Goal: Task Accomplishment & Management: Use online tool/utility

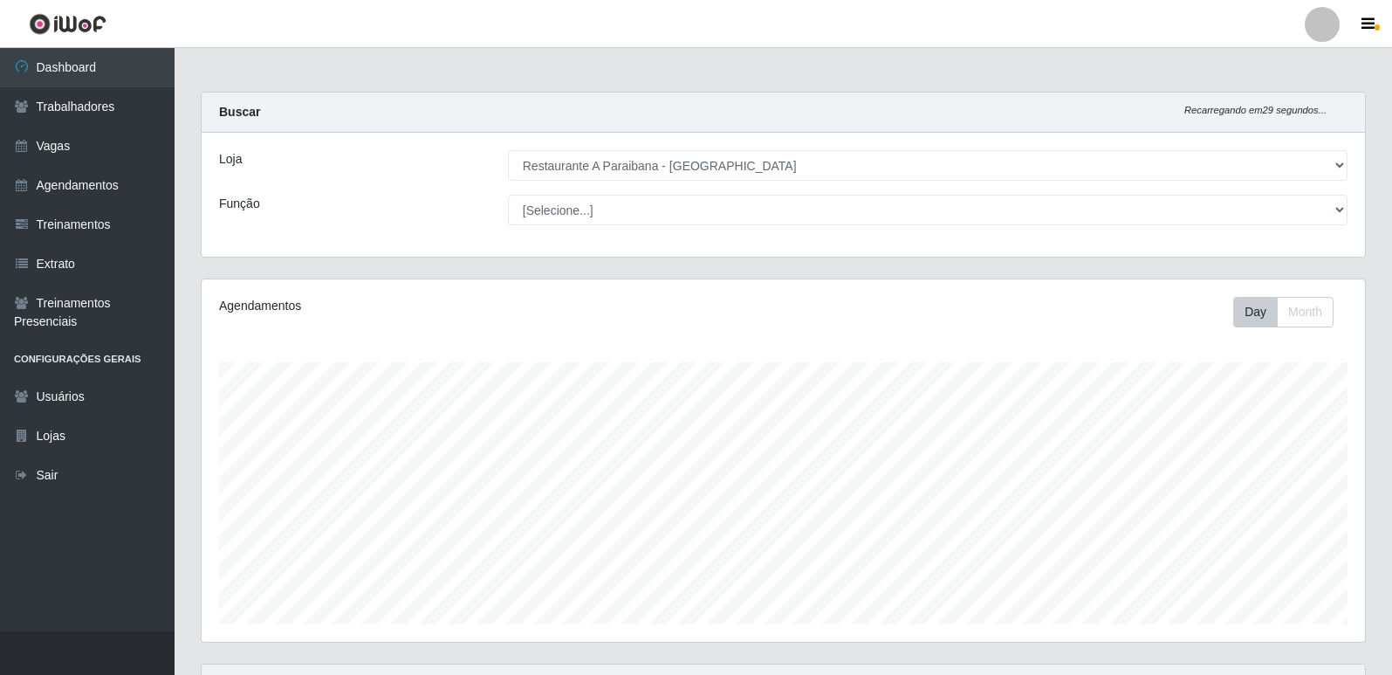
select select "342"
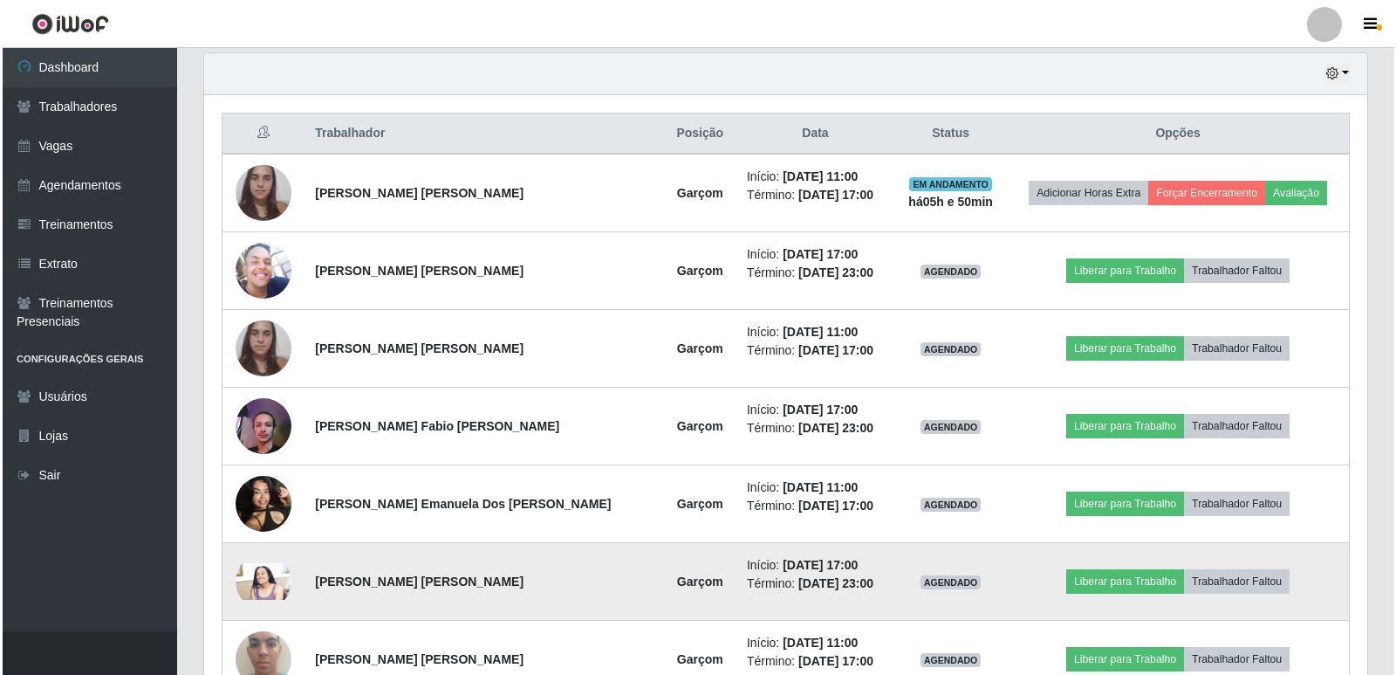
scroll to position [650, 0]
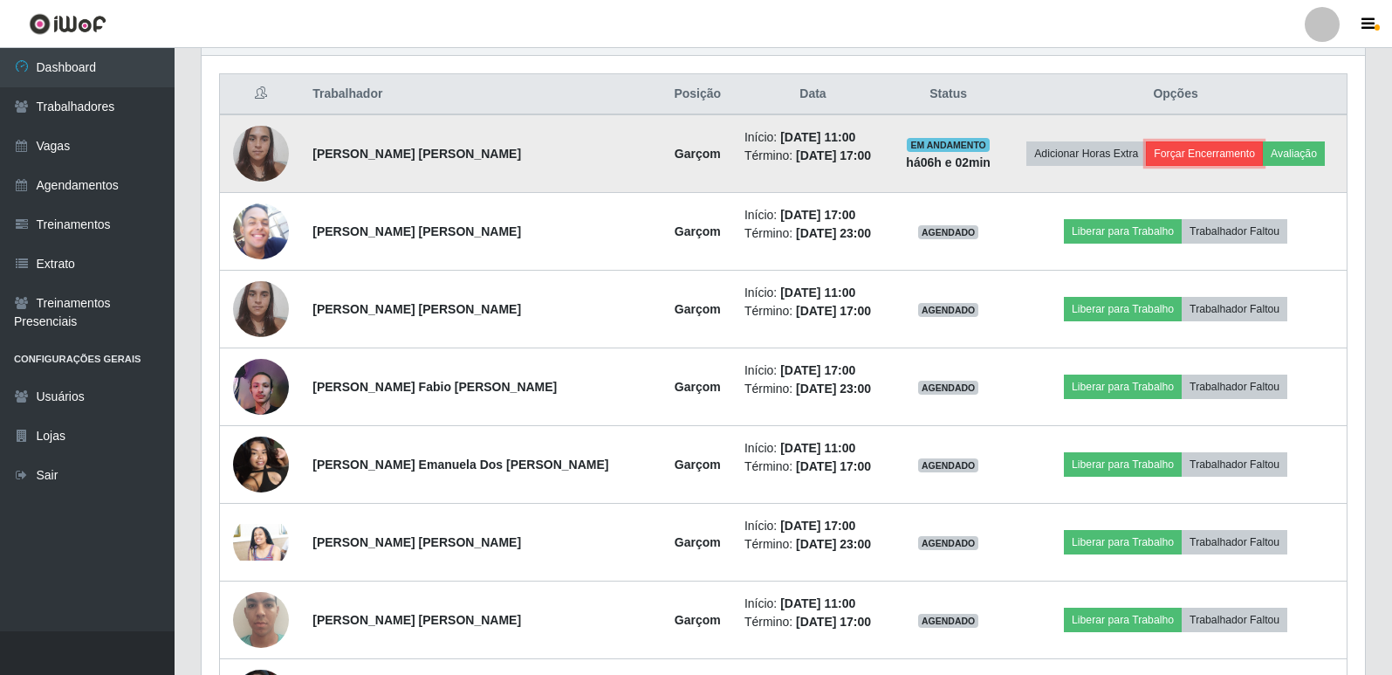
click at [1209, 154] on button "Forçar Encerramento" at bounding box center [1204, 153] width 117 height 24
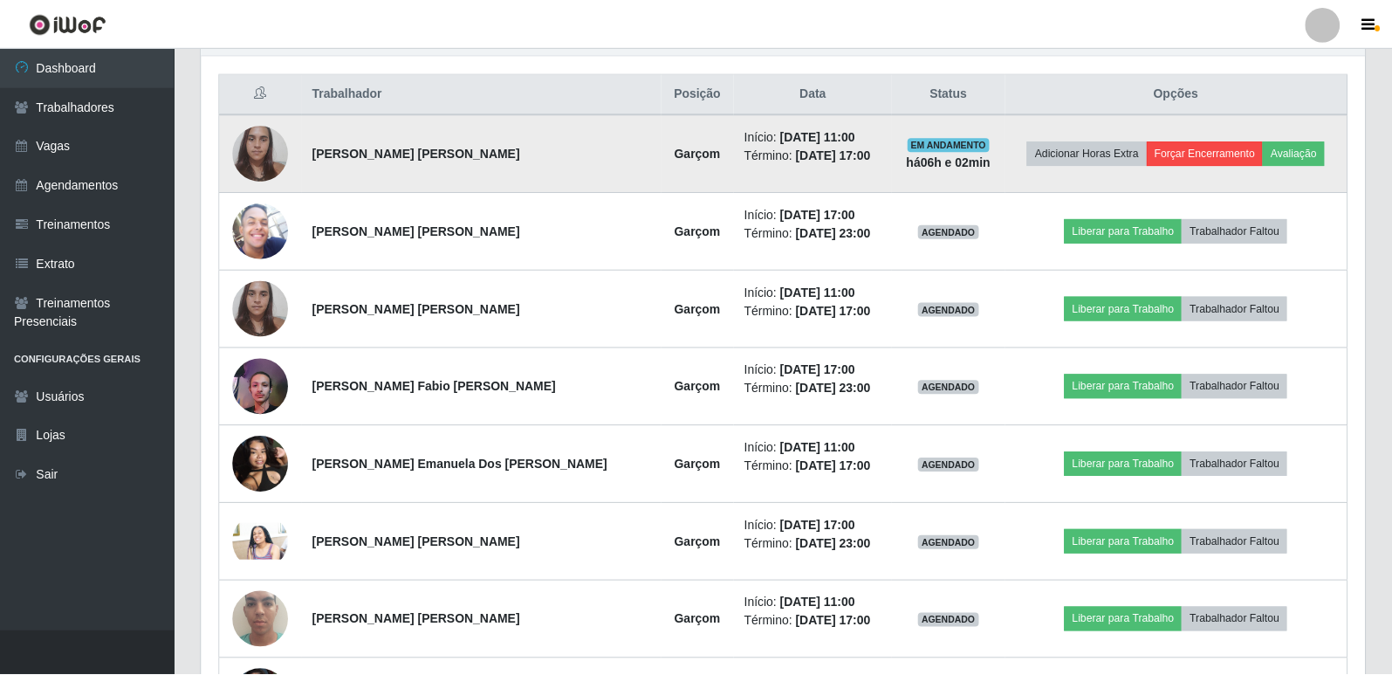
scroll to position [362, 1155]
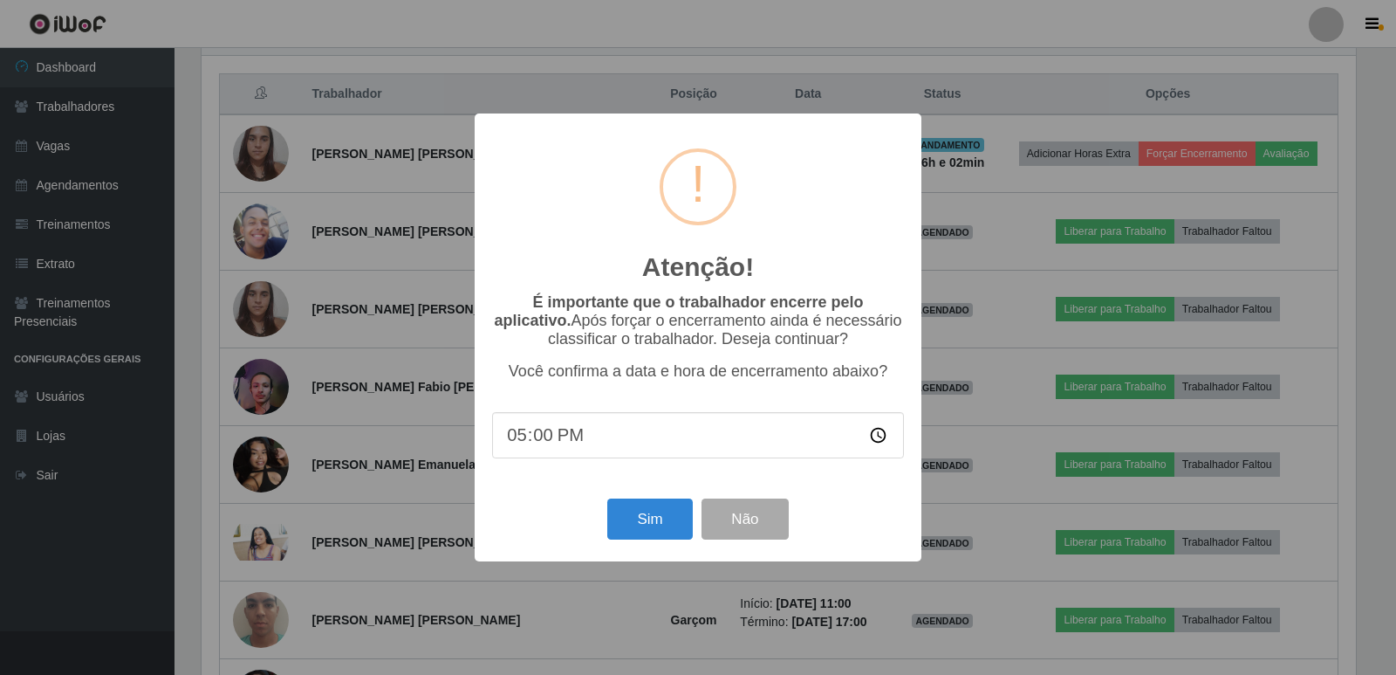
click at [950, 153] on div "Atenção! × É importante que o trabalhador encerre pelo aplicativo. Após forçar …" at bounding box center [698, 337] width 1396 height 675
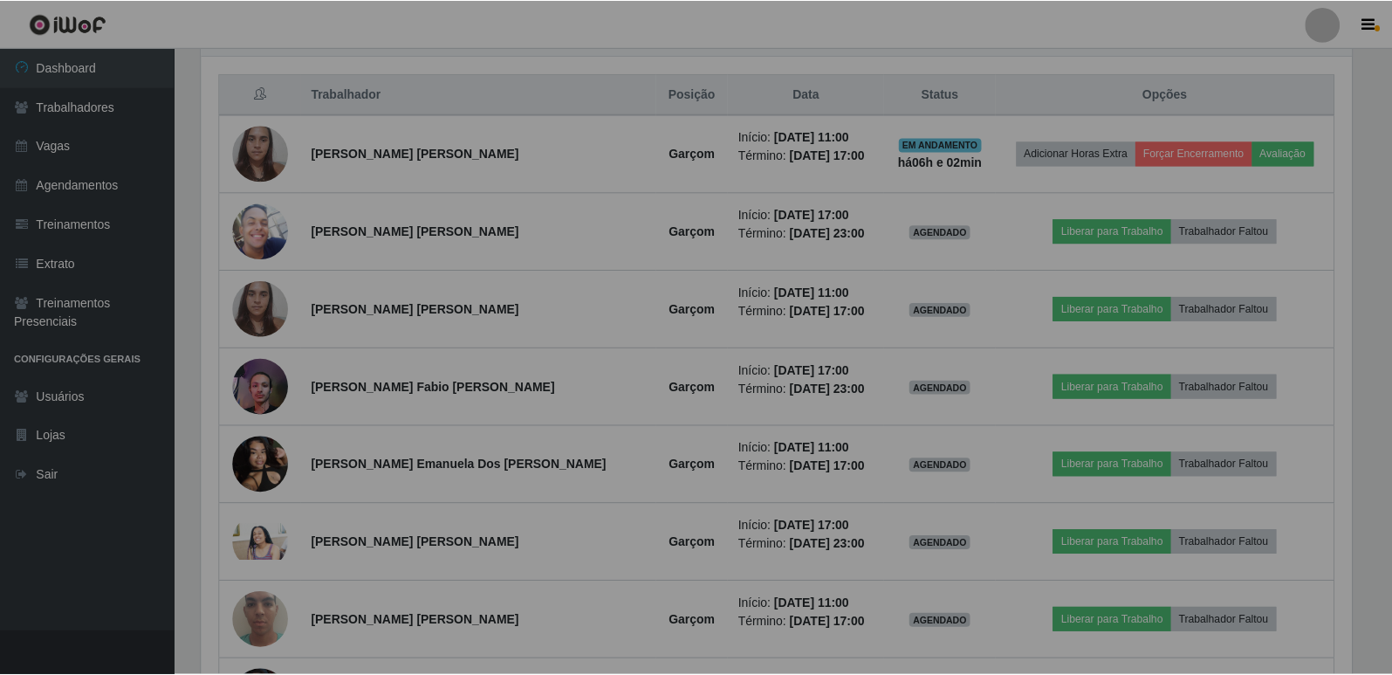
scroll to position [362, 1163]
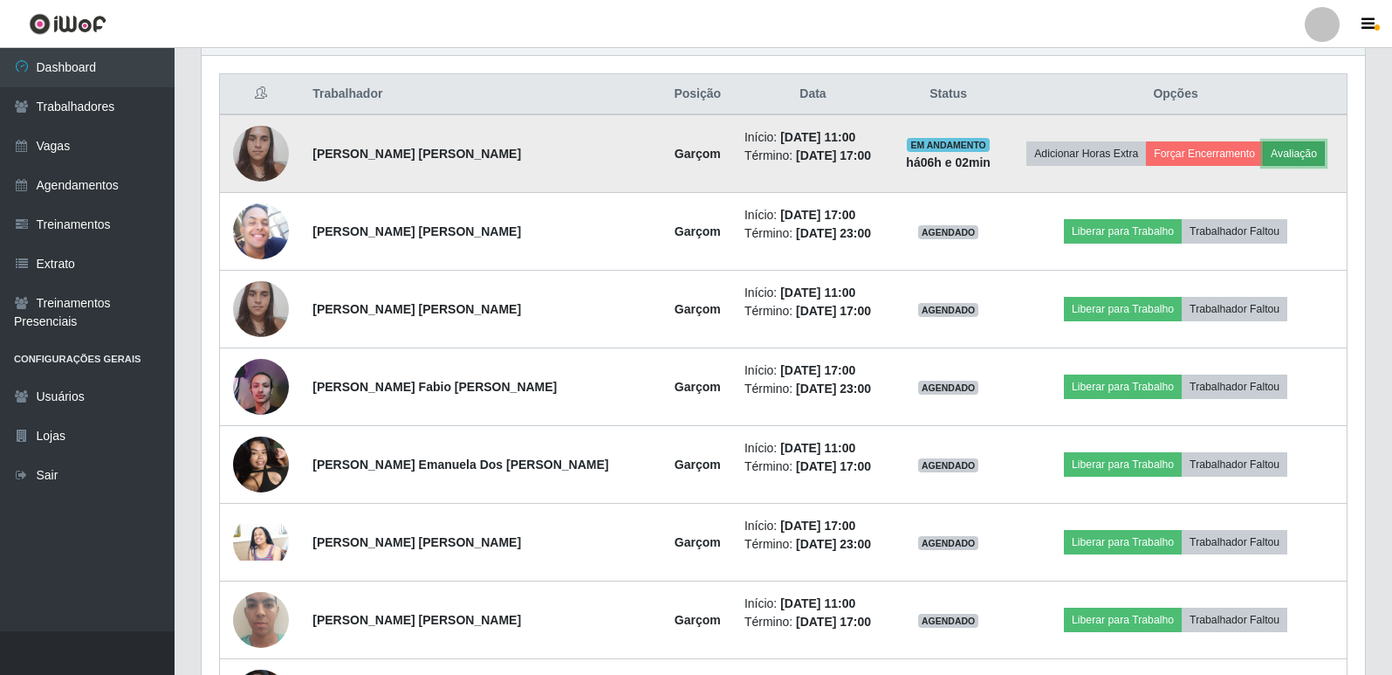
click at [1279, 152] on button "Avaliação" at bounding box center [1294, 153] width 62 height 24
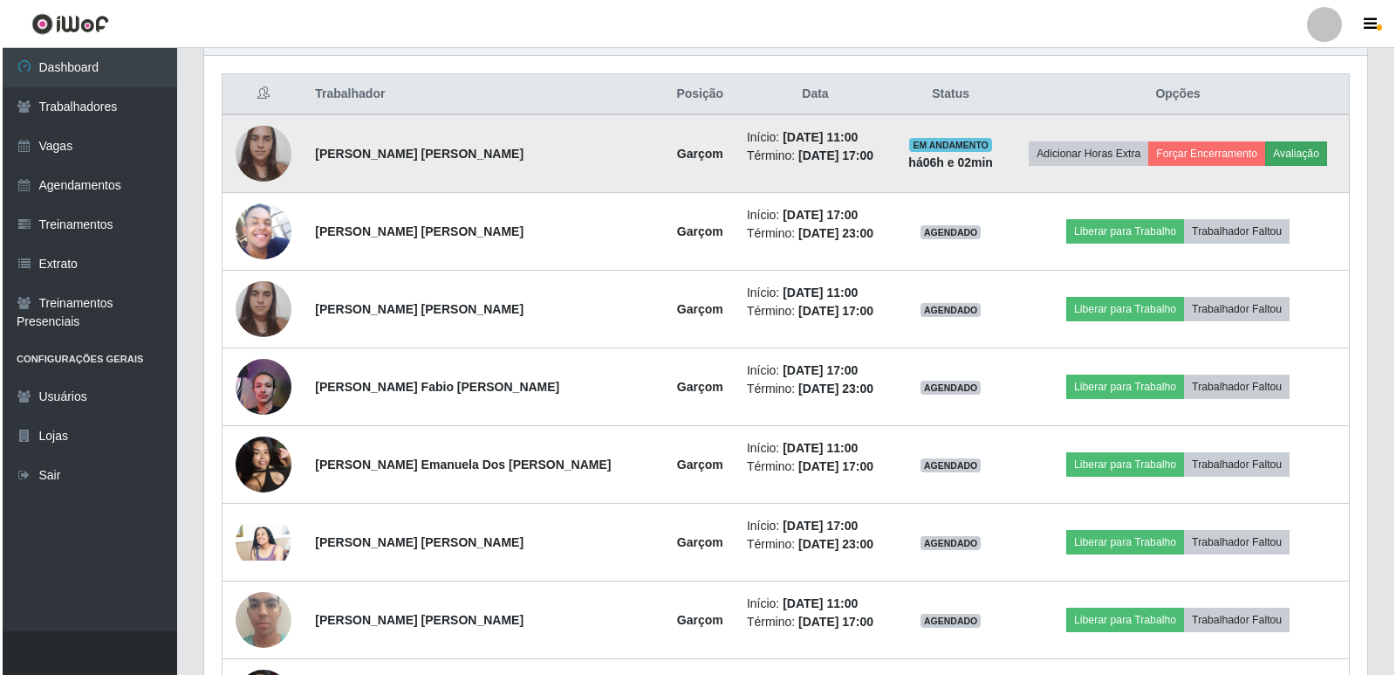
scroll to position [362, 1155]
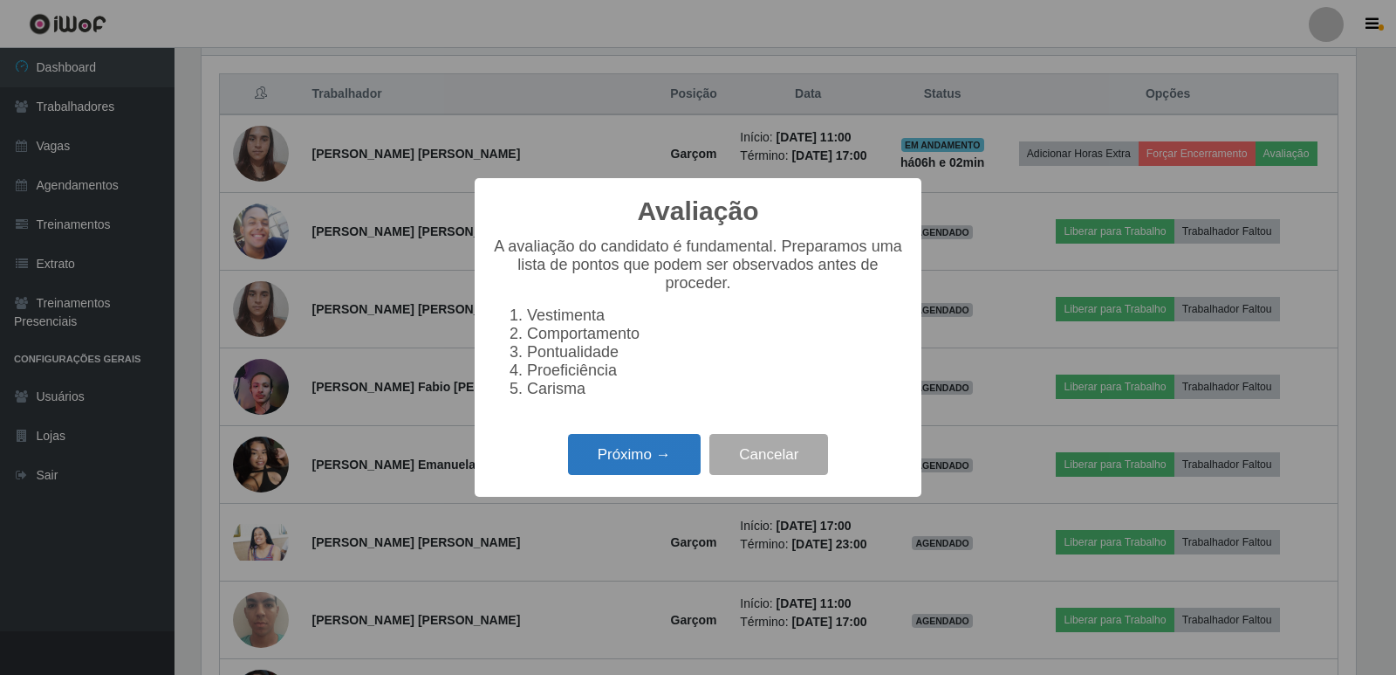
click at [684, 475] on button "Próximo →" at bounding box center [634, 454] width 133 height 41
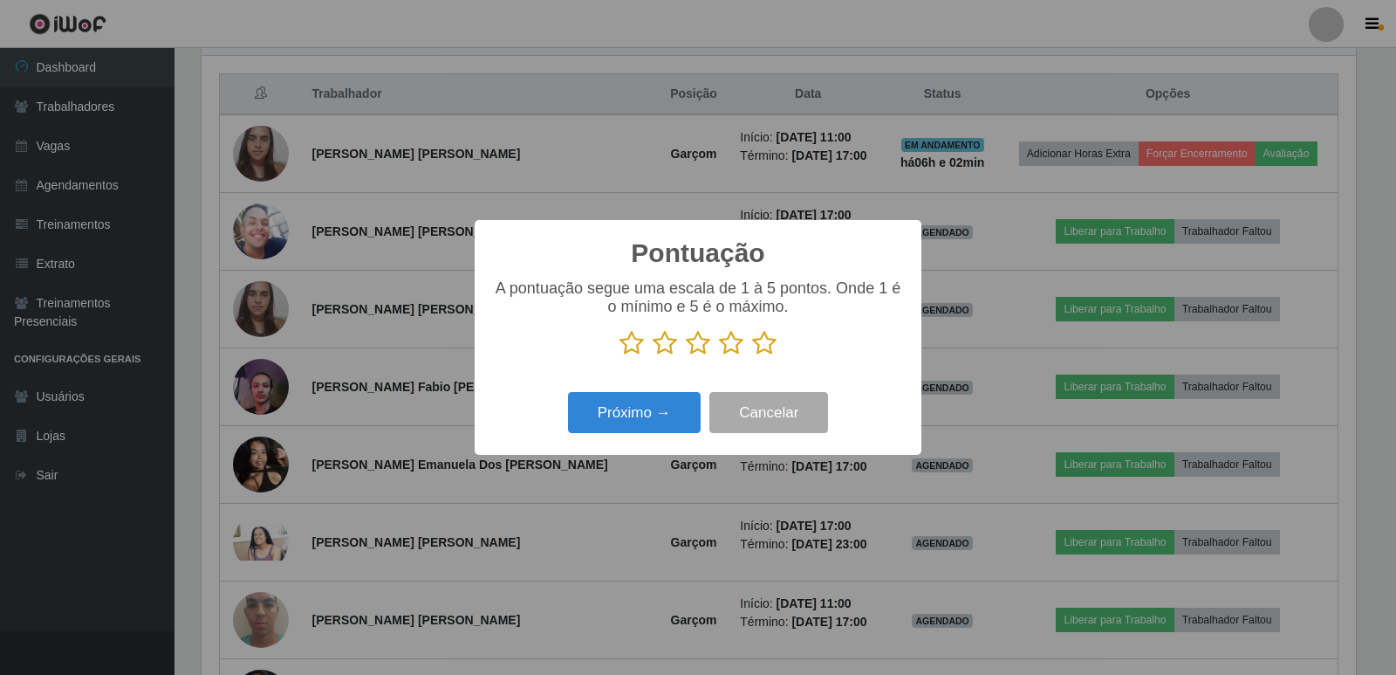
scroll to position [872442, 871650]
click at [763, 340] on icon at bounding box center [764, 343] width 24 height 26
click at [752, 356] on input "radio" at bounding box center [752, 356] width 0 height 0
click at [675, 421] on button "Próximo →" at bounding box center [634, 412] width 133 height 41
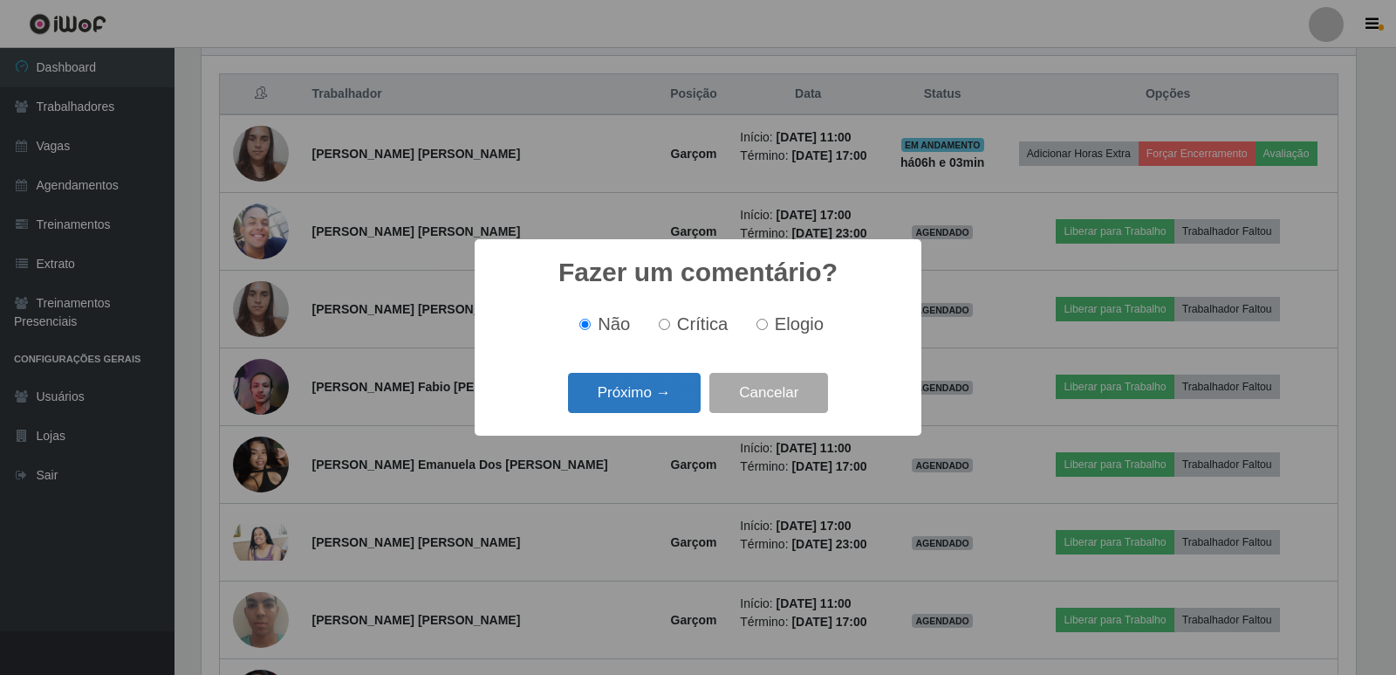
click at [674, 399] on button "Próximo →" at bounding box center [634, 393] width 133 height 41
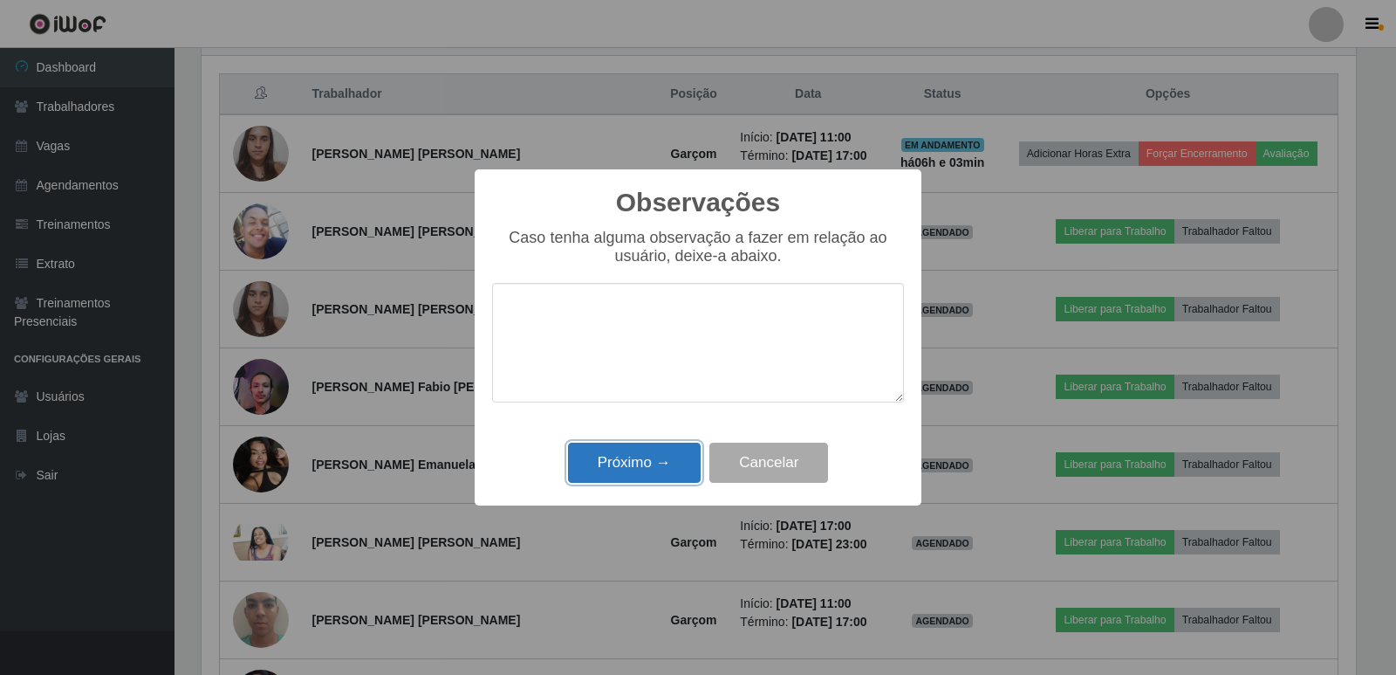
click at [639, 457] on button "Próximo →" at bounding box center [634, 463] width 133 height 41
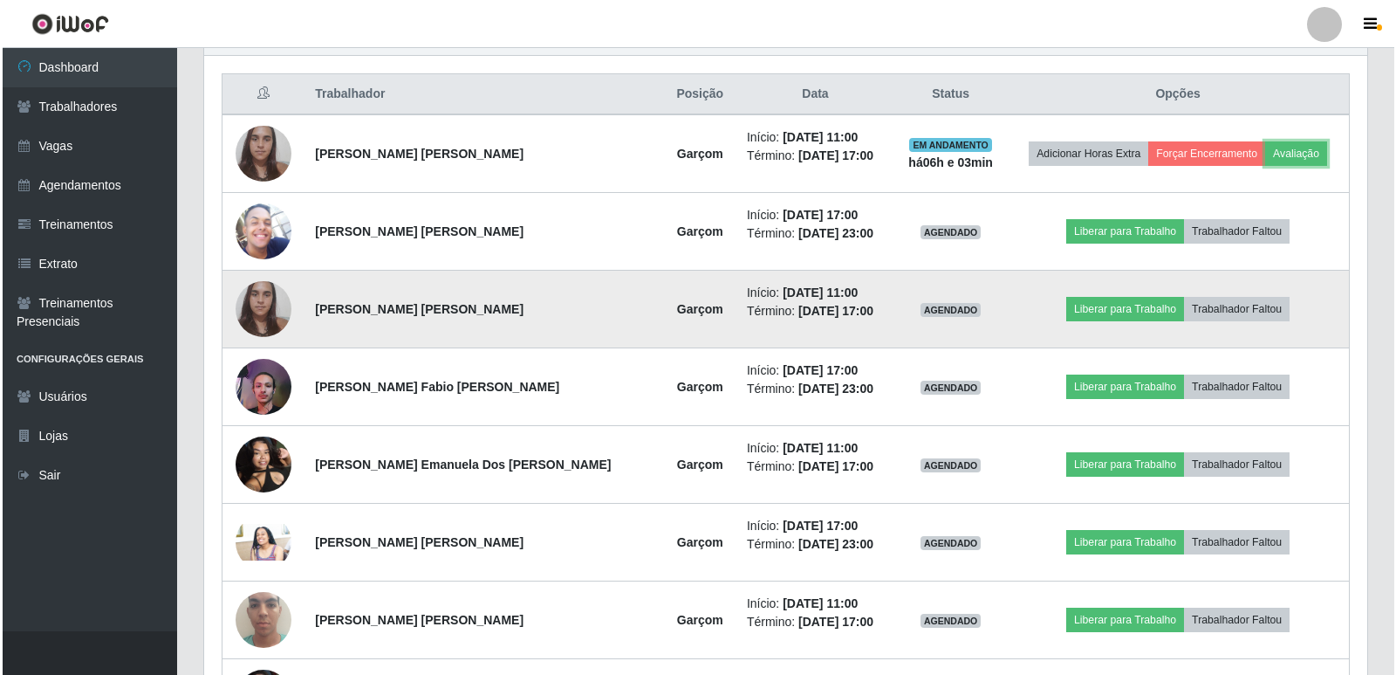
scroll to position [362, 1163]
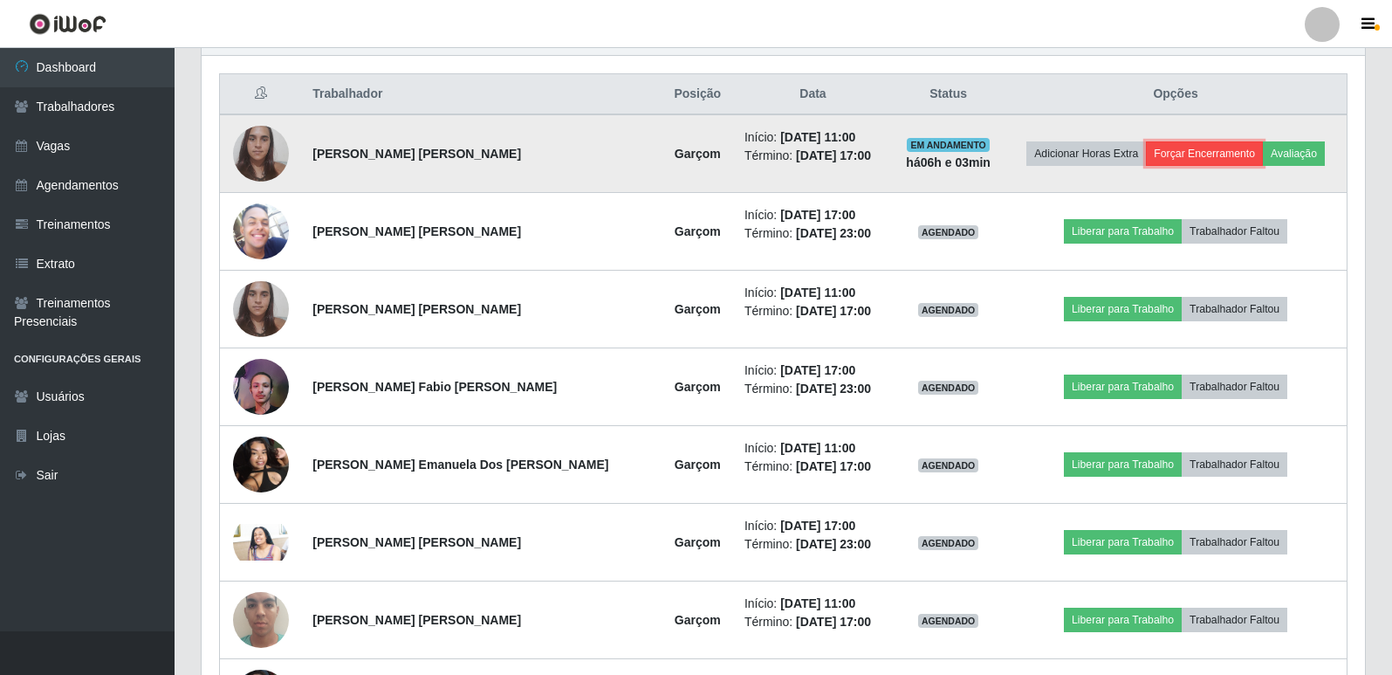
click at [1168, 149] on button "Forçar Encerramento" at bounding box center [1204, 153] width 117 height 24
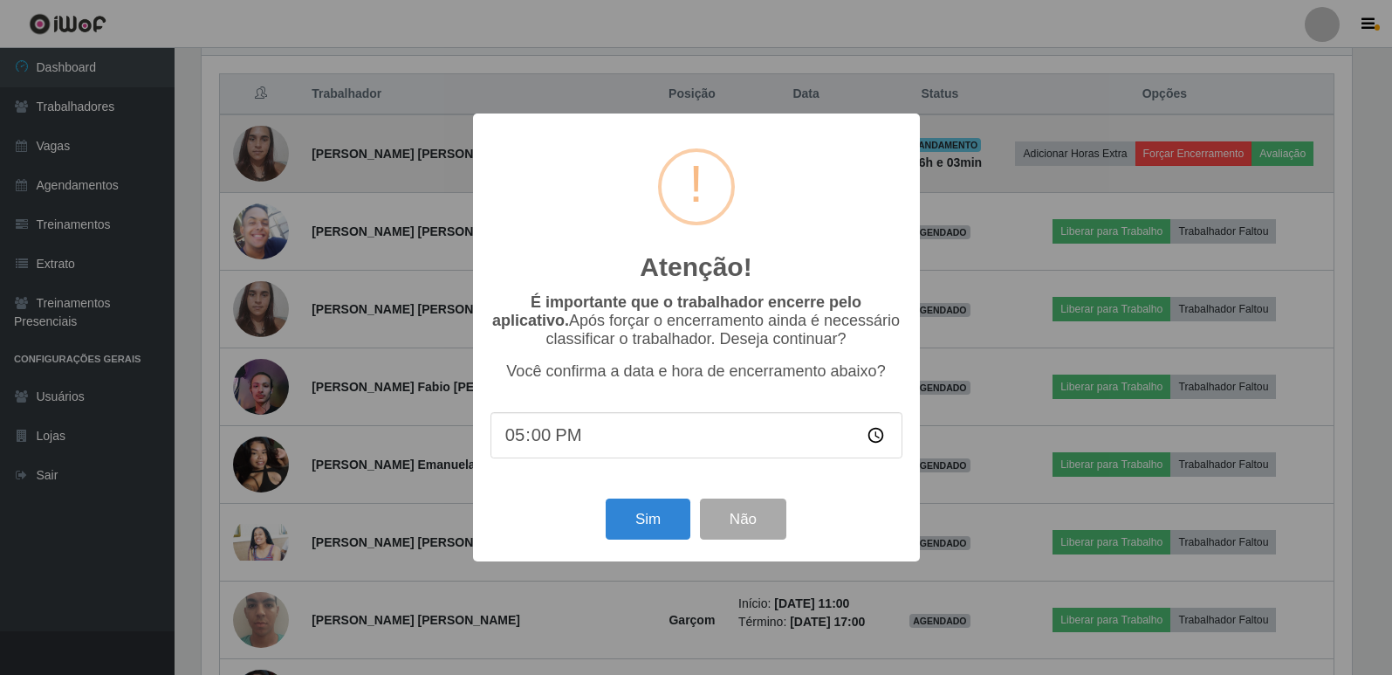
scroll to position [362, 1155]
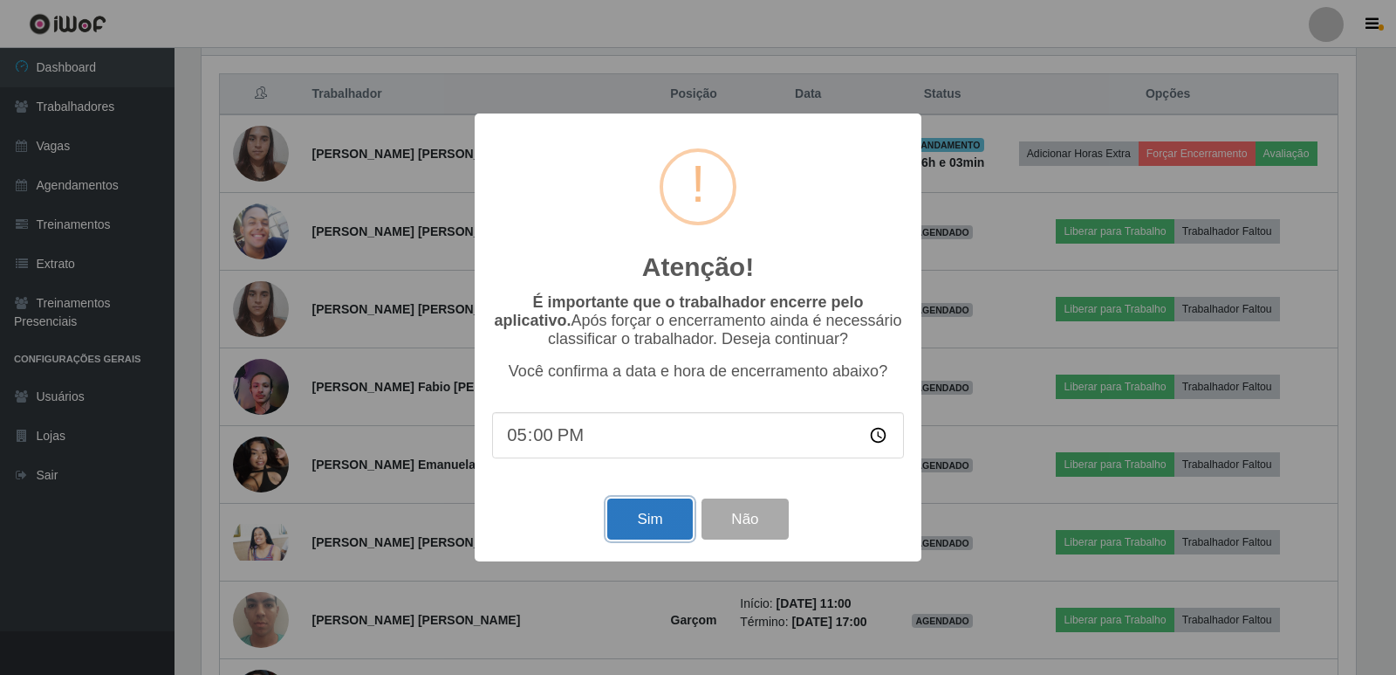
click at [641, 524] on button "Sim" at bounding box center [649, 518] width 85 height 41
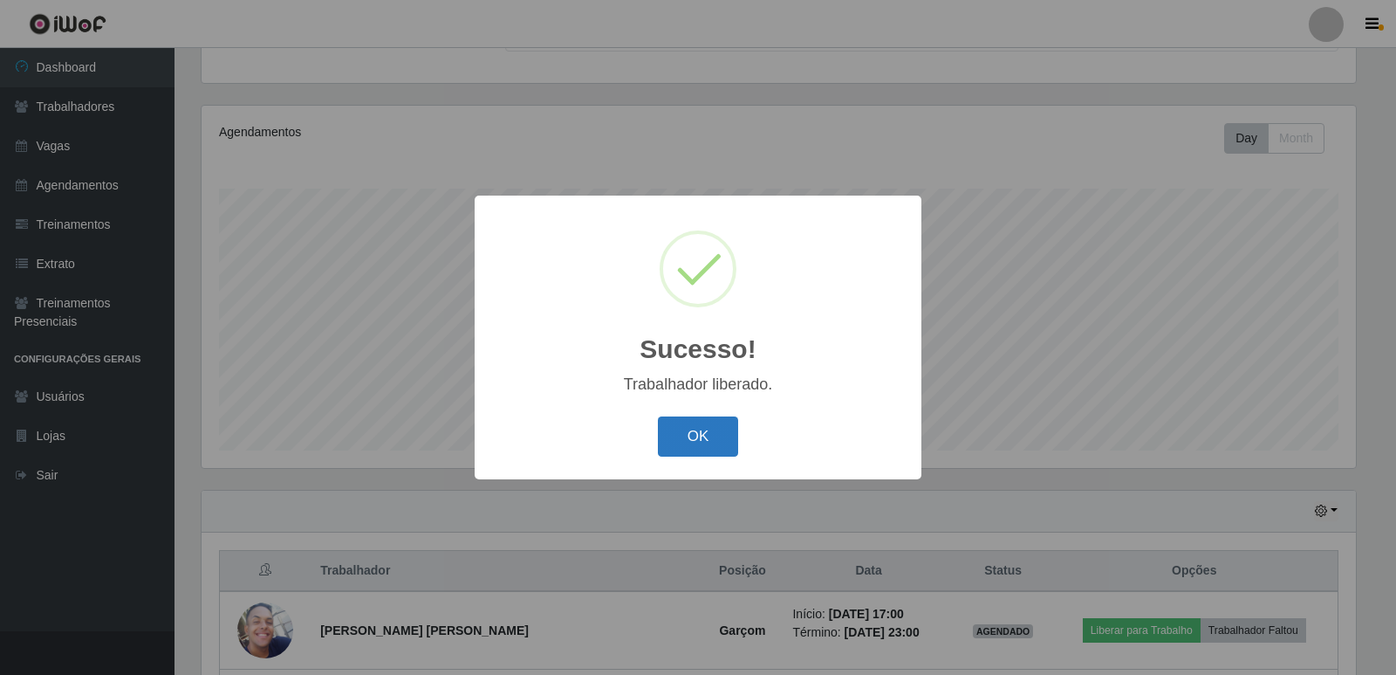
click at [696, 437] on button "OK" at bounding box center [698, 436] width 81 height 41
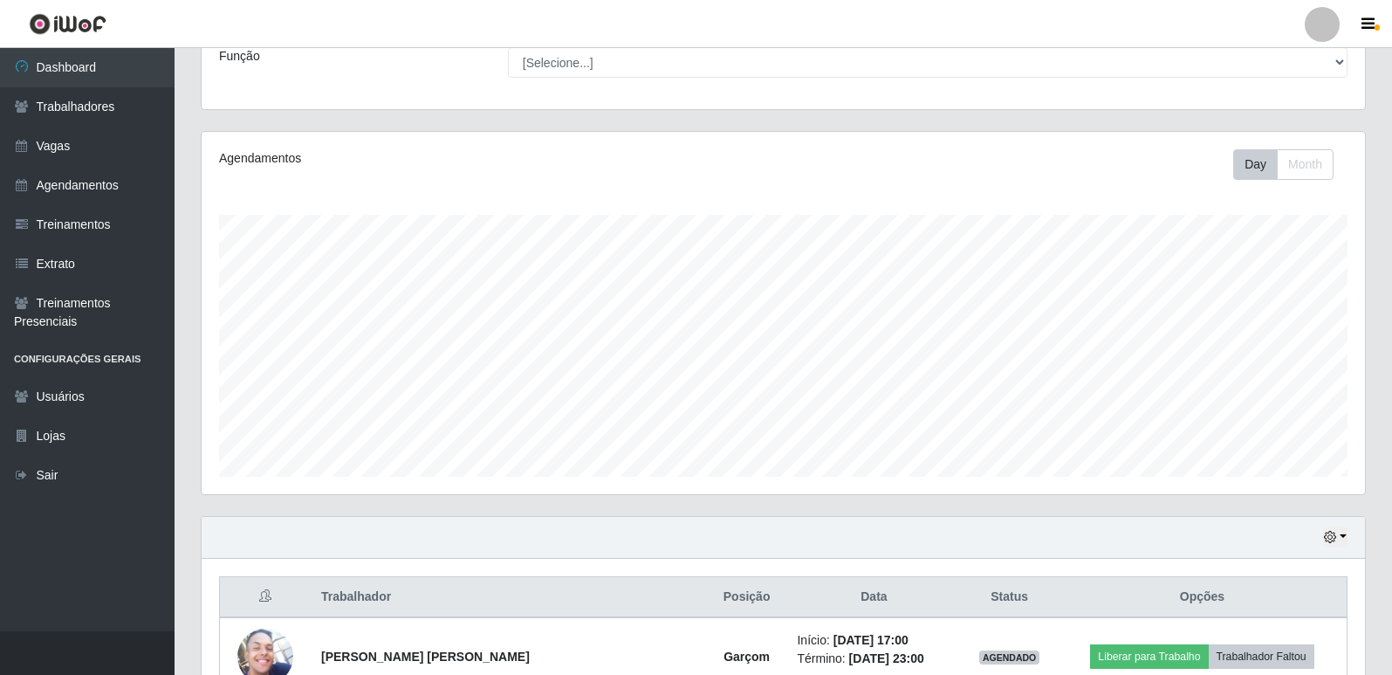
scroll to position [174, 0]
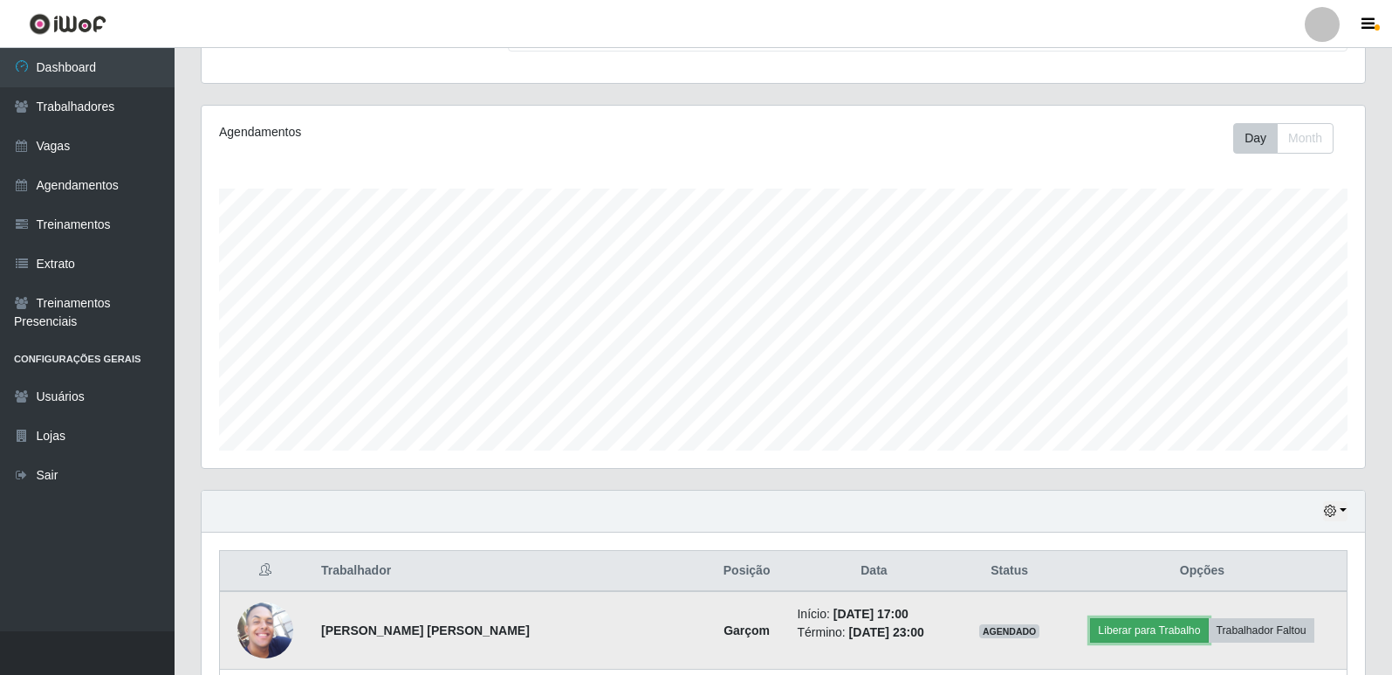
click at [1149, 633] on button "Liberar para Trabalho" at bounding box center [1149, 630] width 118 height 24
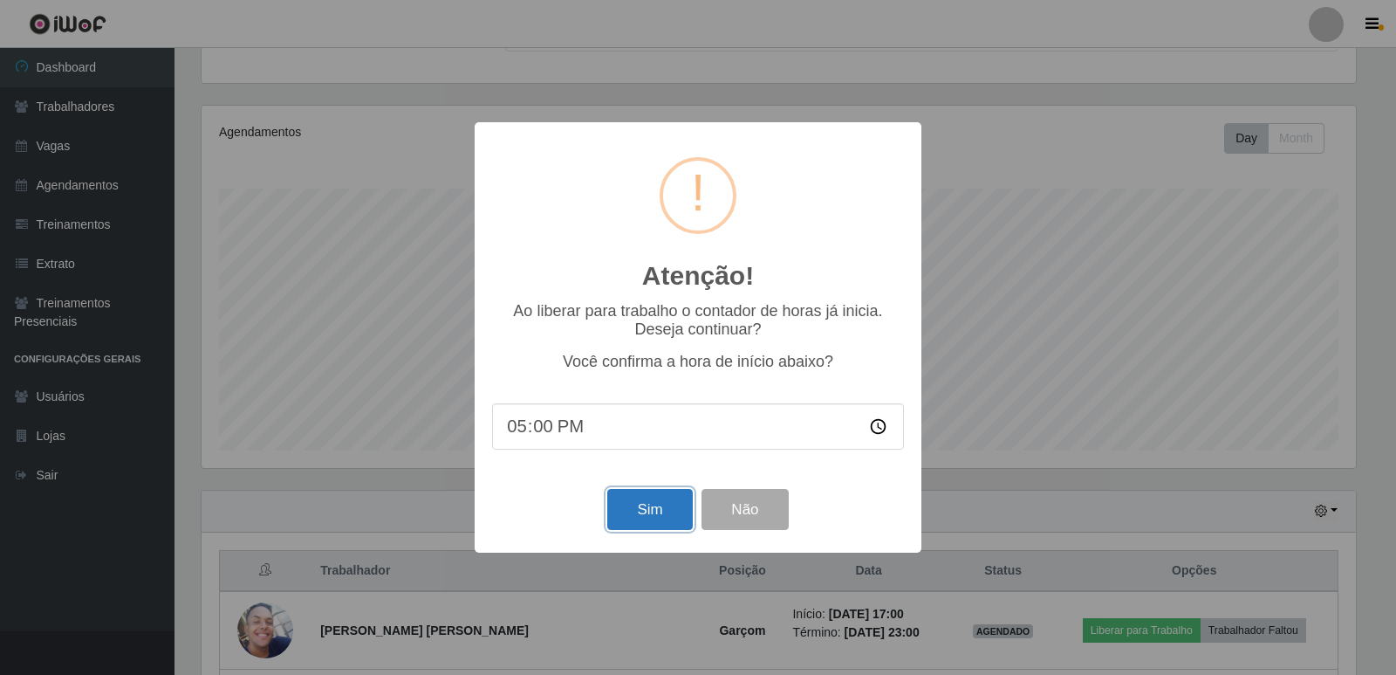
click at [629, 503] on button "Sim" at bounding box center [649, 509] width 85 height 41
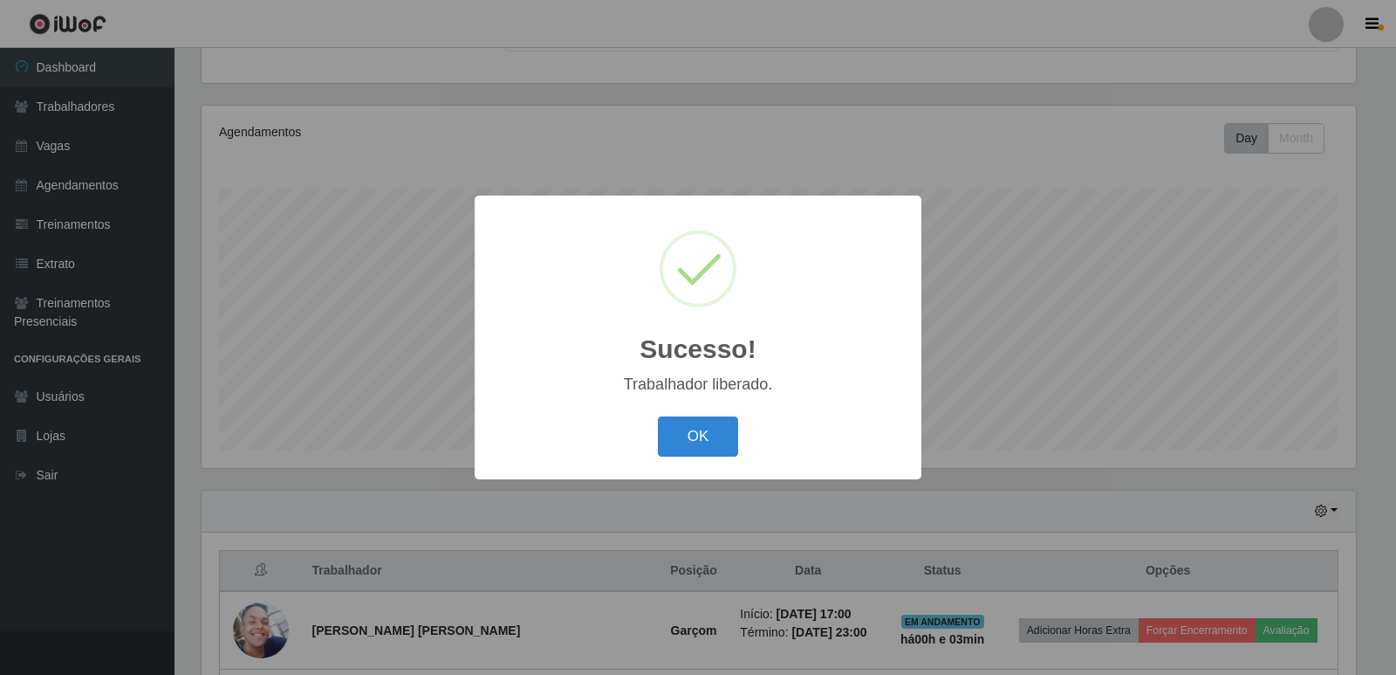
drag, startPoint x: 714, startPoint y: 436, endPoint x: 841, endPoint y: 438, distance: 127.5
click at [715, 436] on button "OK" at bounding box center [698, 436] width 81 height 41
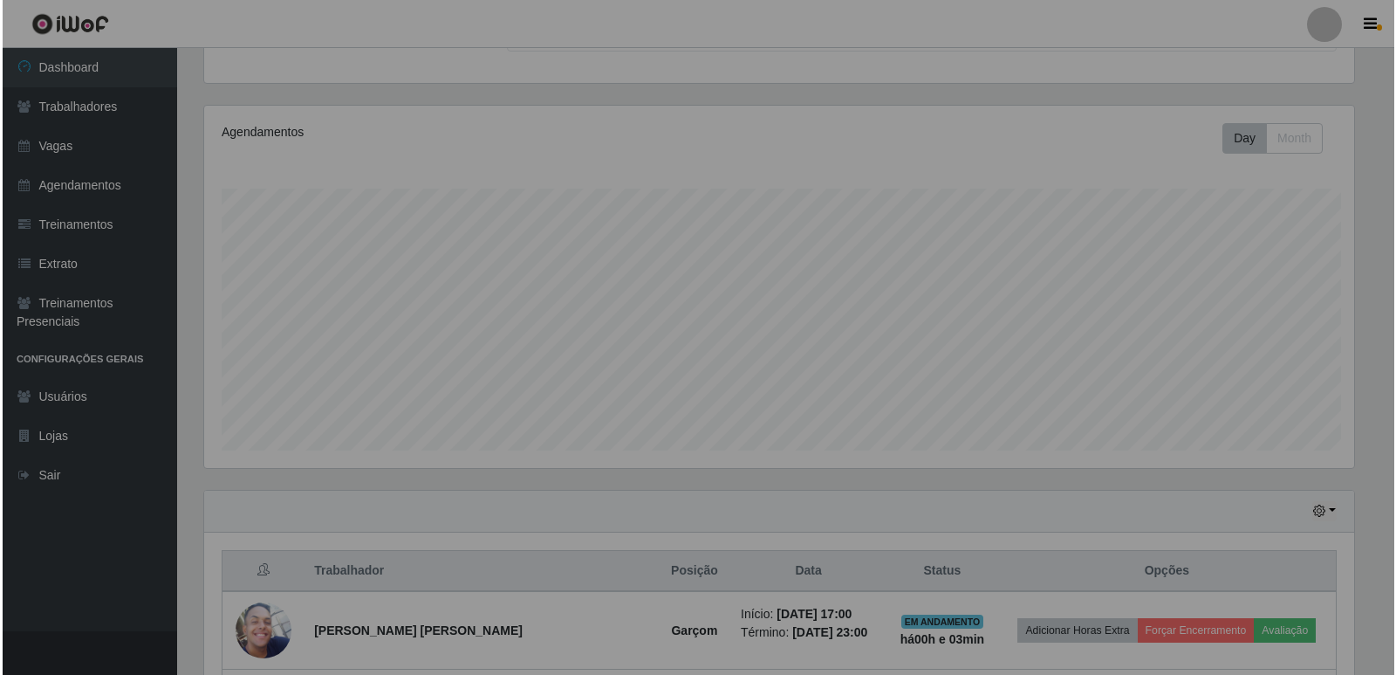
scroll to position [362, 1163]
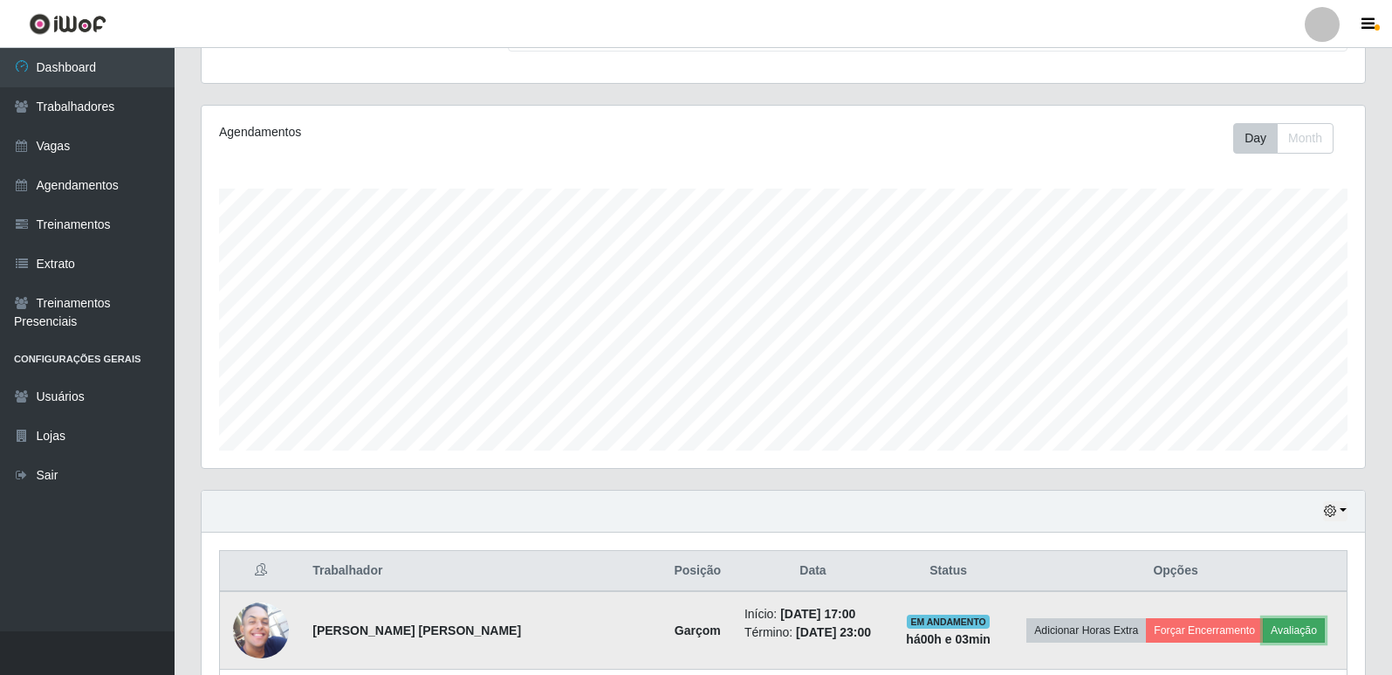
click at [1287, 624] on button "Avaliação" at bounding box center [1294, 630] width 62 height 24
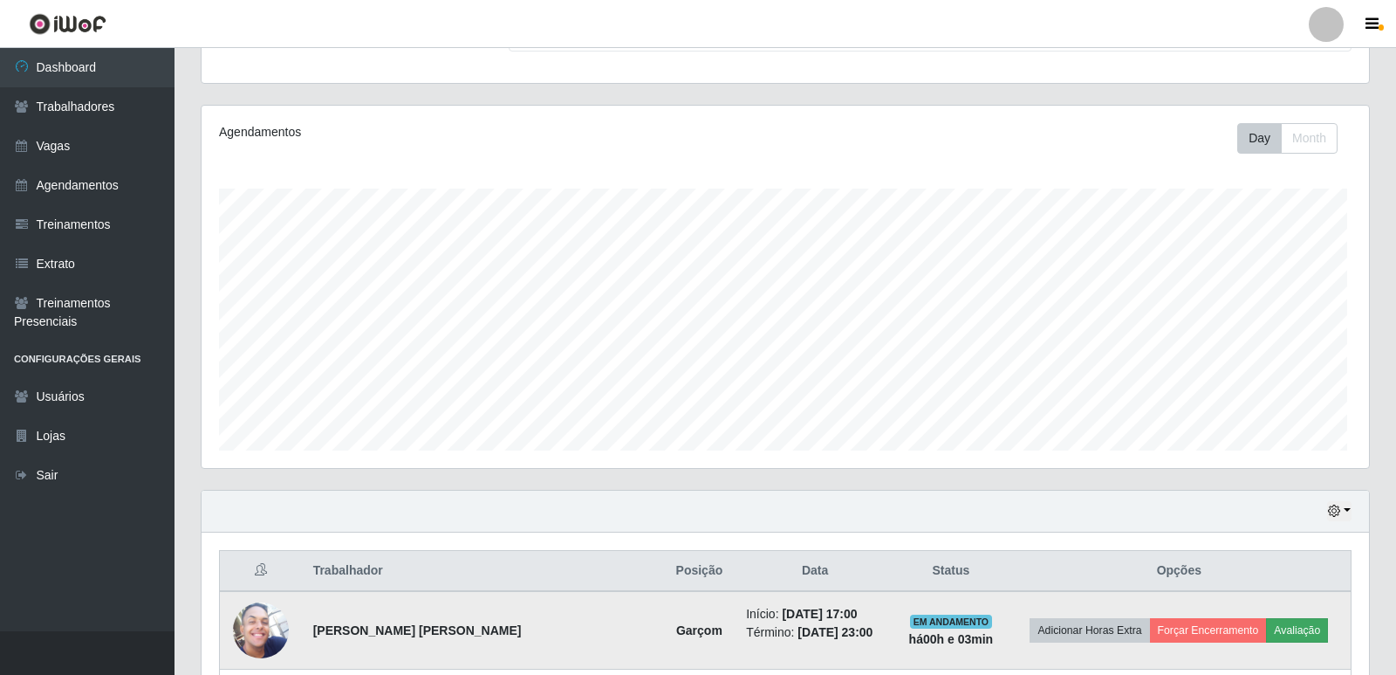
scroll to position [0, 0]
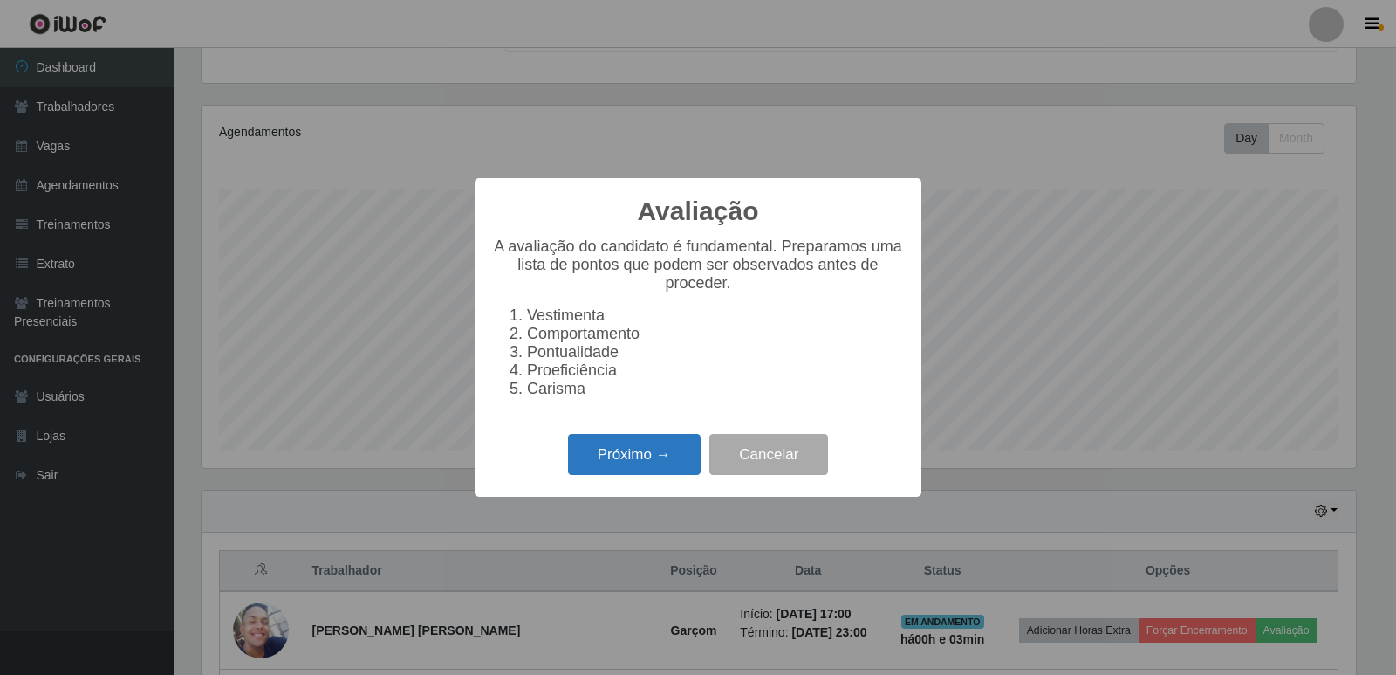
click at [671, 469] on button "Próximo →" at bounding box center [634, 454] width 133 height 41
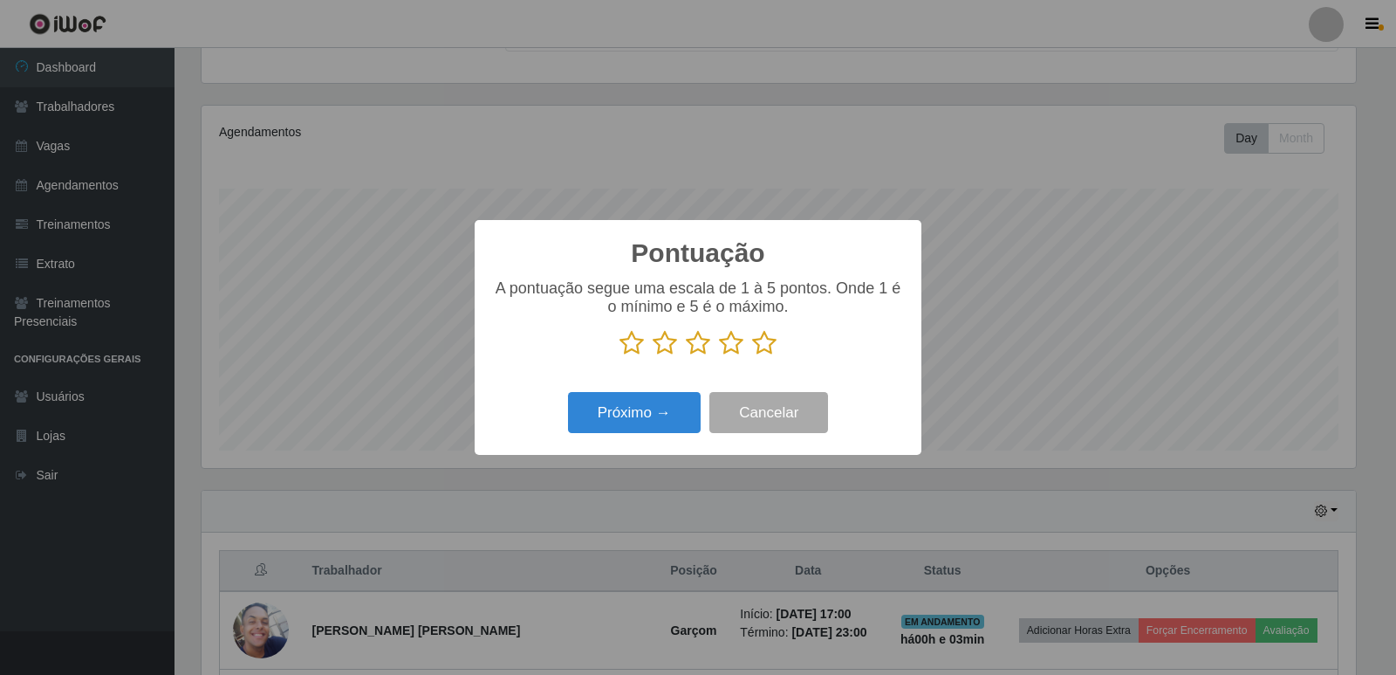
click at [772, 346] on icon at bounding box center [764, 343] width 24 height 26
click at [752, 356] on input "radio" at bounding box center [752, 356] width 0 height 0
click at [687, 405] on button "Próximo →" at bounding box center [634, 412] width 133 height 41
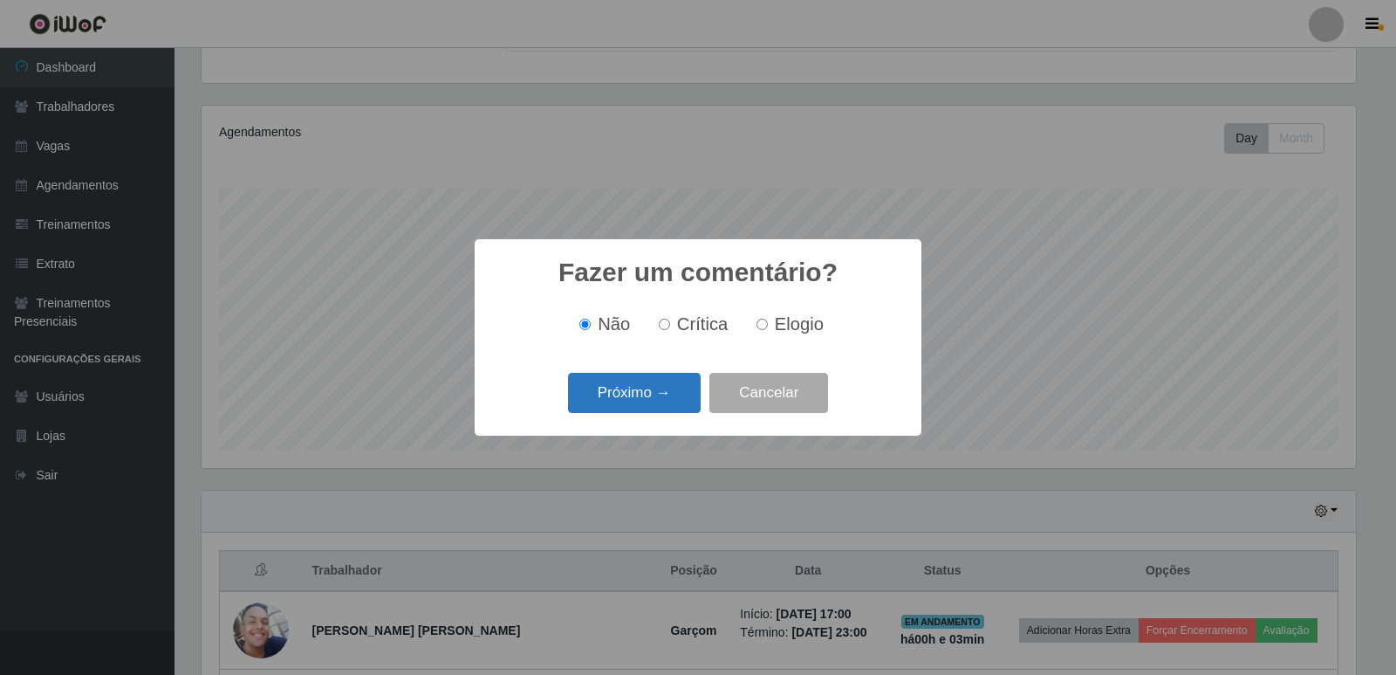
click at [677, 375] on button "Próximo →" at bounding box center [634, 393] width 133 height 41
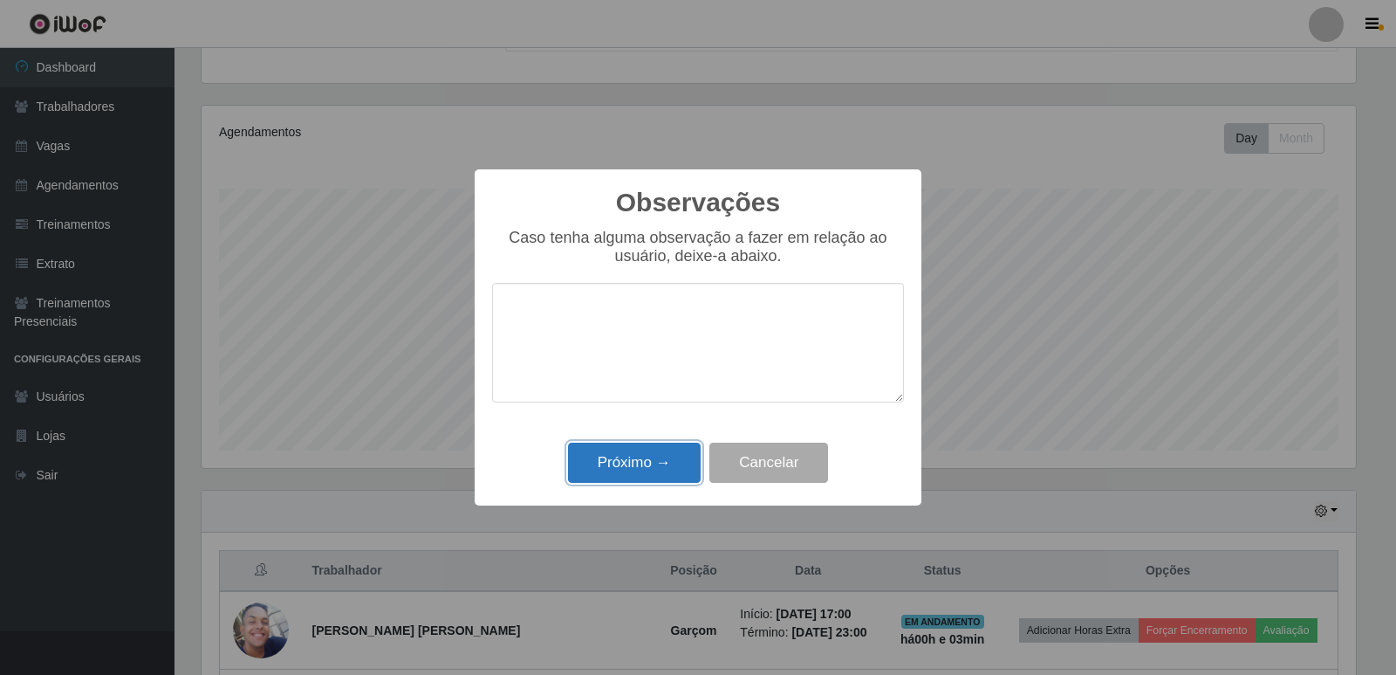
click at [660, 476] on button "Próximo →" at bounding box center [634, 463] width 133 height 41
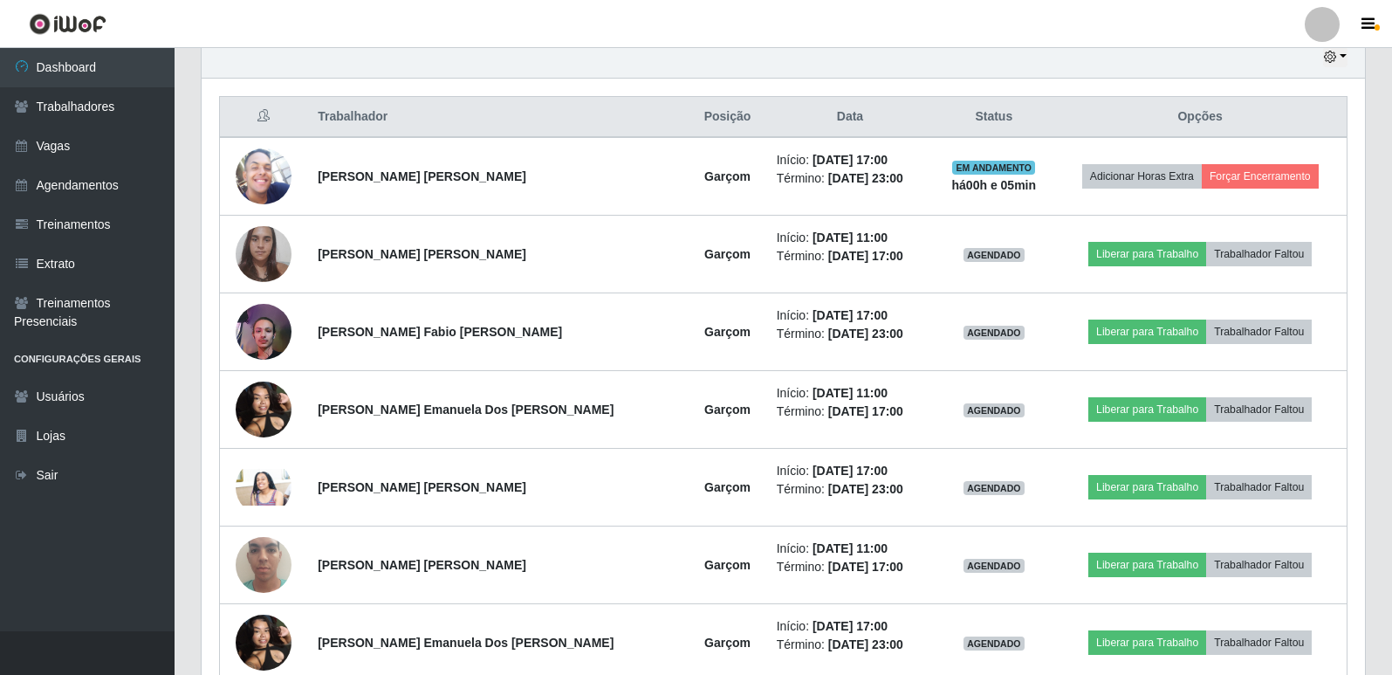
scroll to position [630, 0]
